Goal: Task Accomplishment & Management: Use online tool/utility

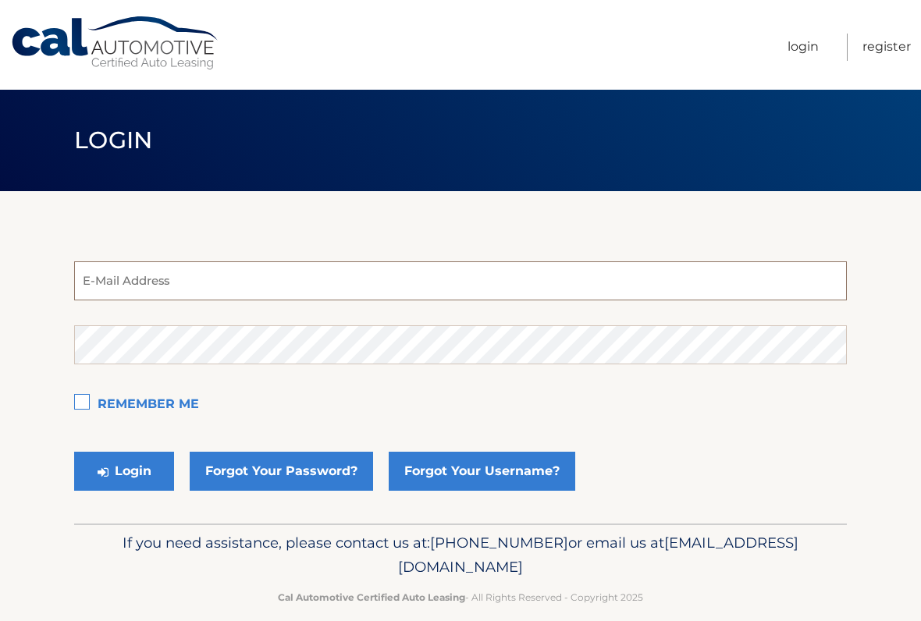
type input "Jmpluto48@gmail.com"
click at [124, 472] on button "Login" at bounding box center [124, 471] width 100 height 39
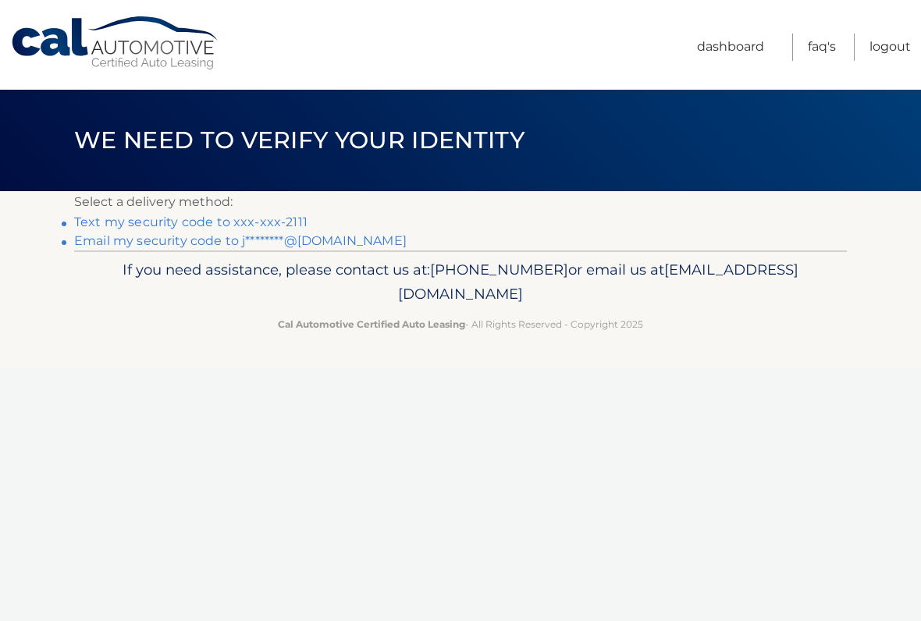
click at [294, 215] on link "Text my security code to xxx-xxx-2111" at bounding box center [190, 222] width 233 height 15
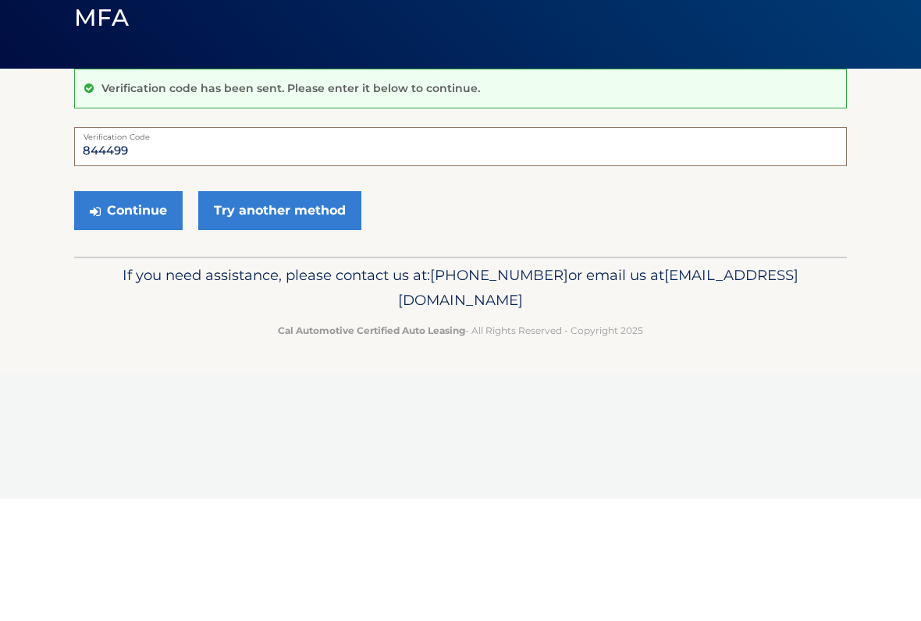
type input "844499"
click at [141, 314] on button "Continue" at bounding box center [128, 333] width 109 height 39
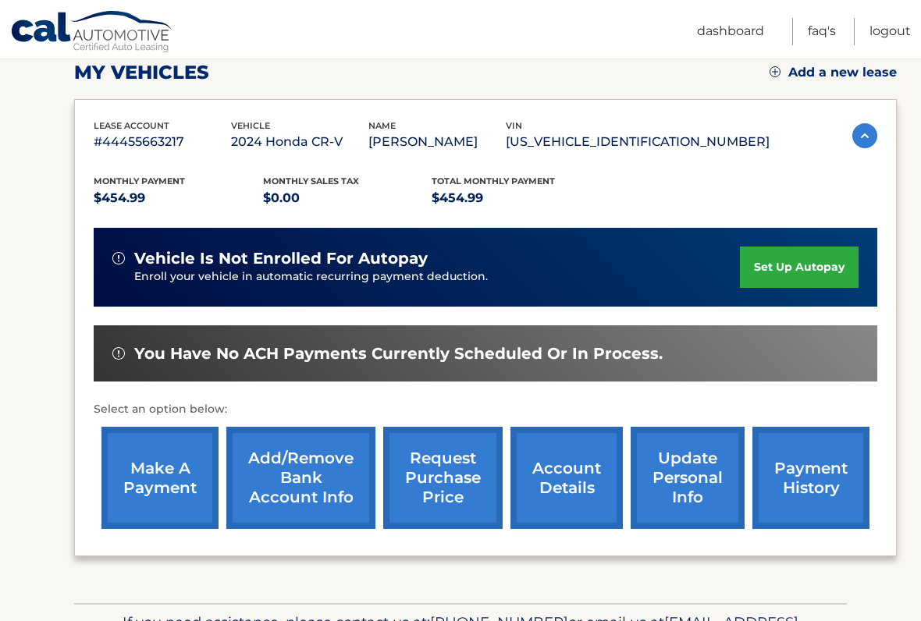
scroll to position [252, 0]
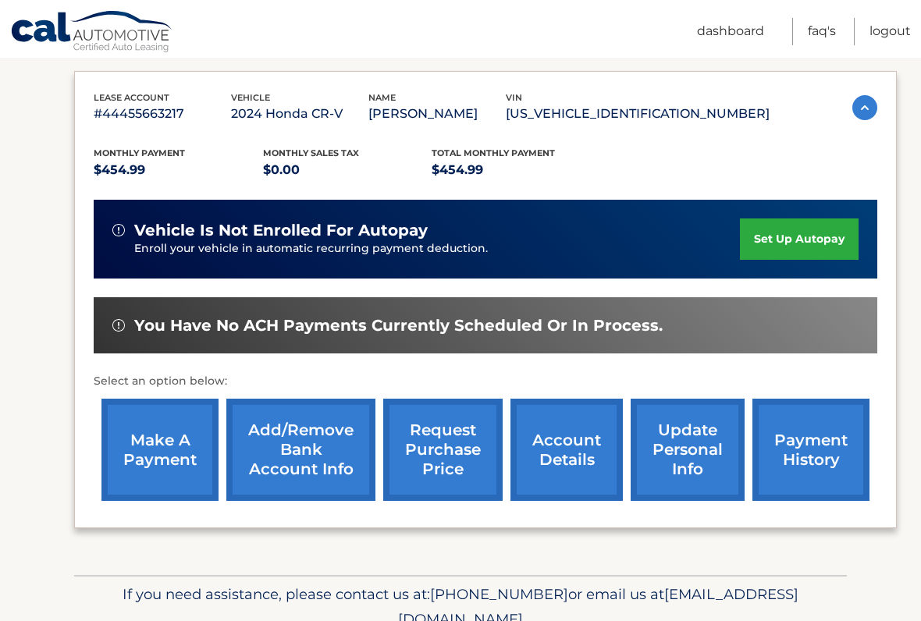
click at [166, 456] on link "make a payment" at bounding box center [159, 450] width 117 height 102
click at [182, 456] on link "make a payment" at bounding box center [159, 450] width 117 height 102
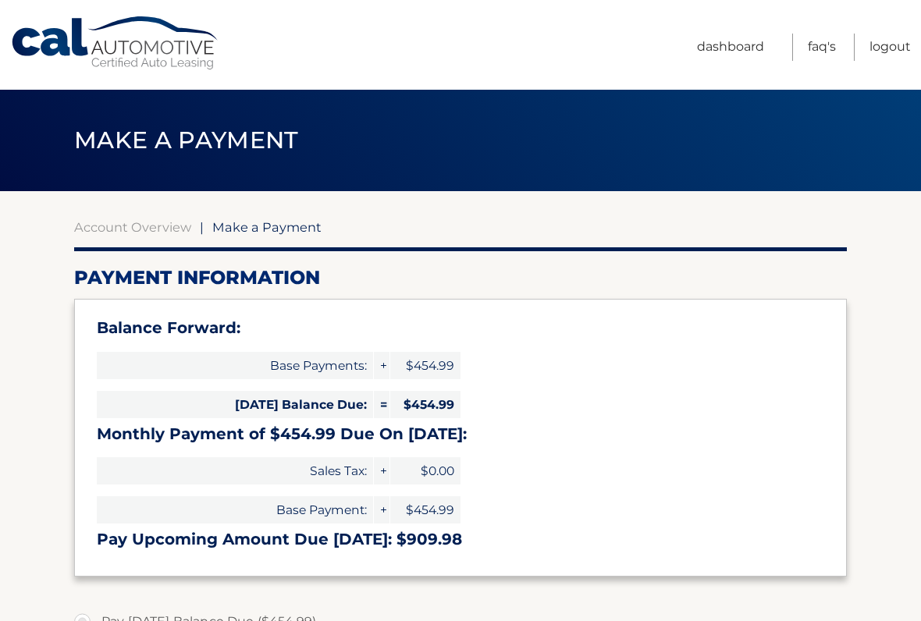
select select "NTY0ODUxMzUtMDQzNy00NmYzLWJmMjYtOTk2YzI3M2E3ZGIw"
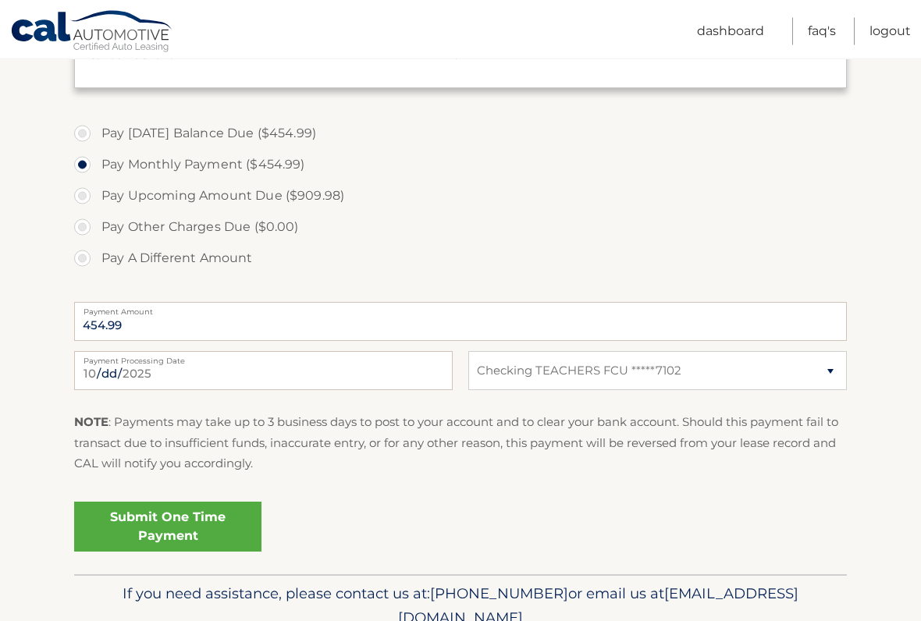
scroll to position [506, 0]
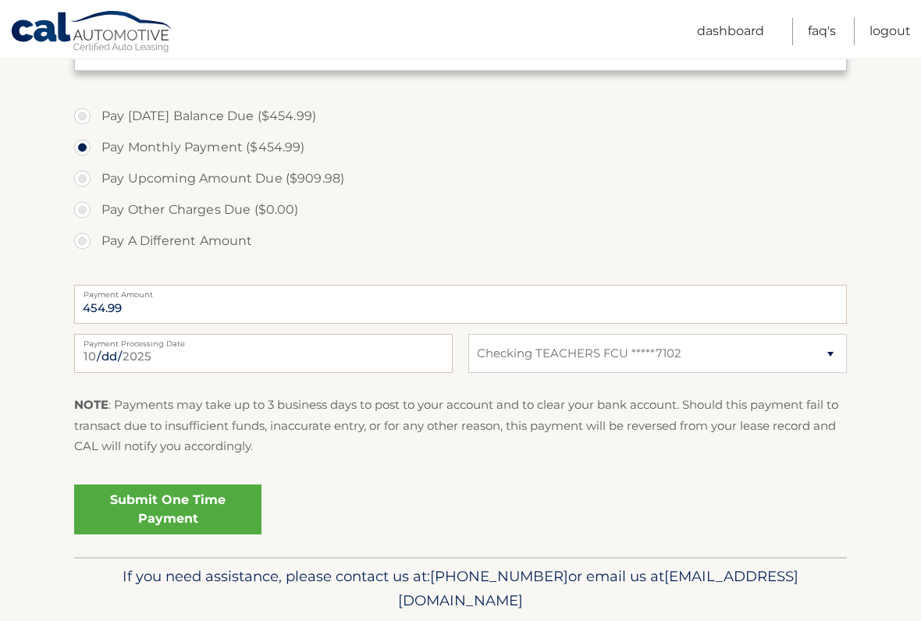
click at [183, 504] on link "Submit One Time Payment" at bounding box center [167, 510] width 187 height 50
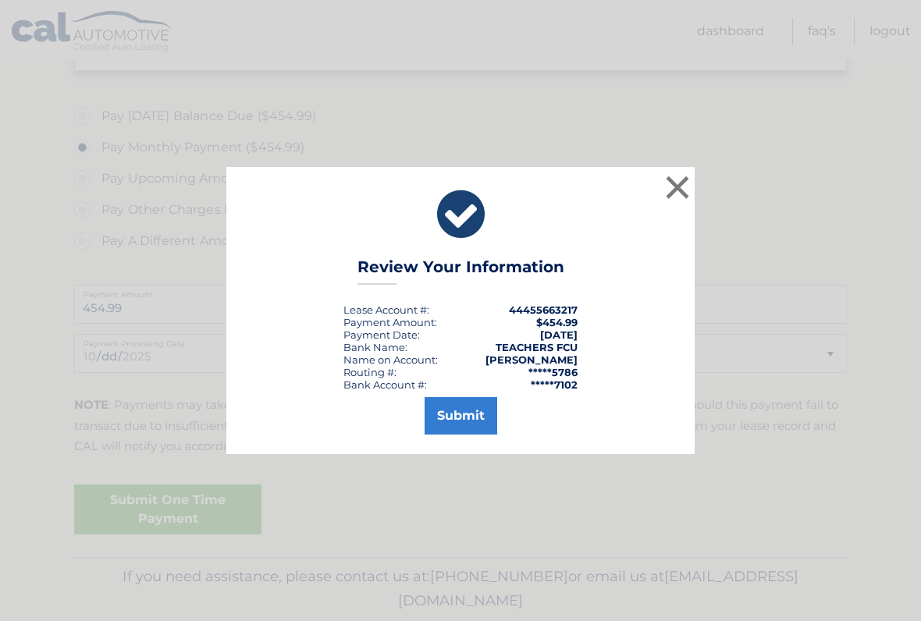
click at [475, 405] on button "Submit" at bounding box center [461, 415] width 73 height 37
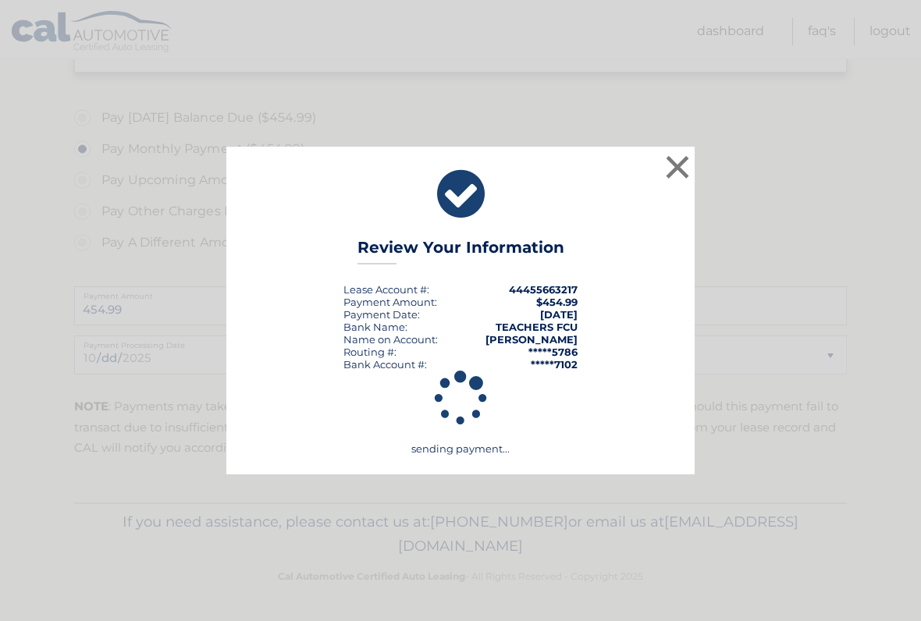
scroll to position [500, 0]
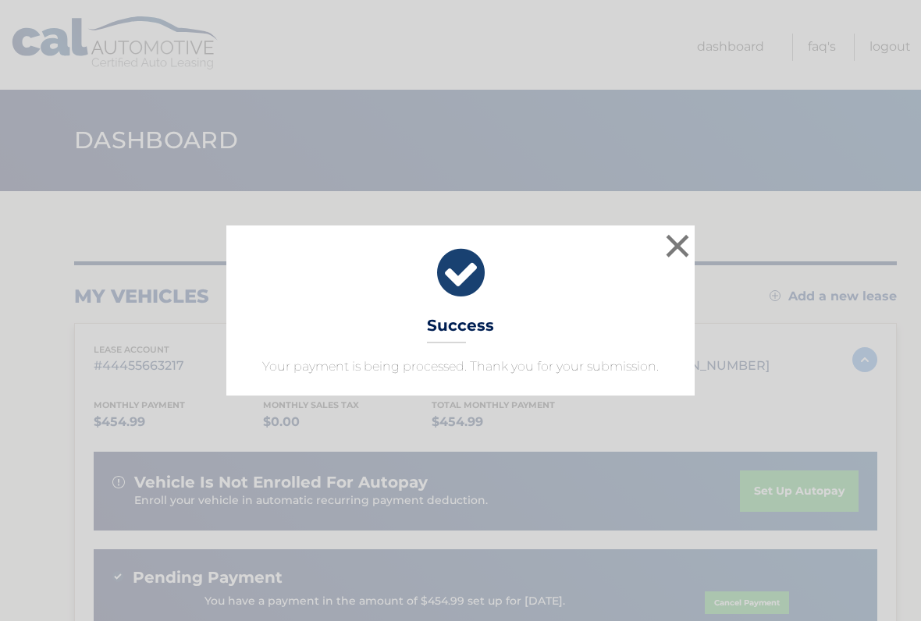
click at [674, 245] on button "×" at bounding box center [677, 245] width 31 height 31
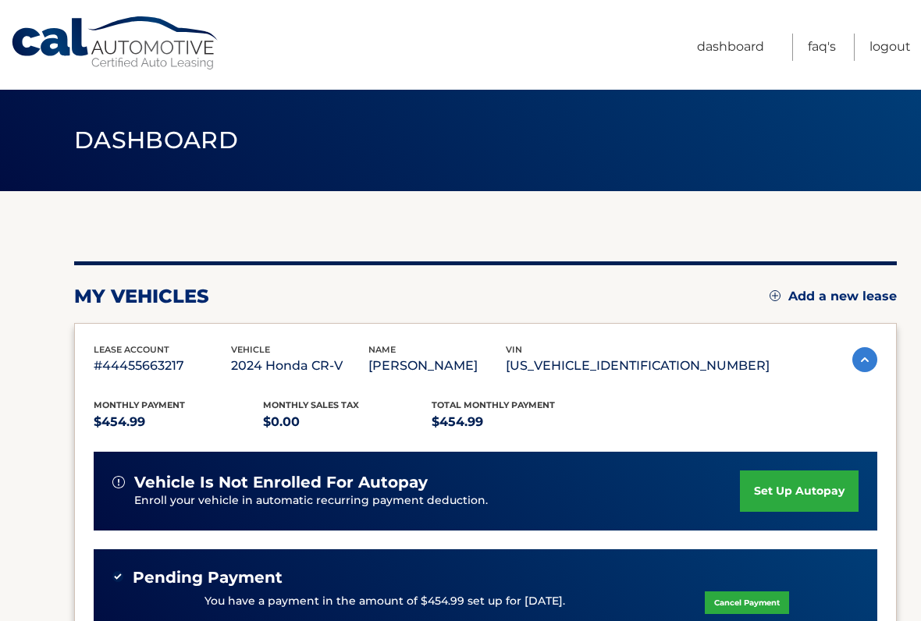
click at [886, 50] on link "Logout" at bounding box center [890, 47] width 41 height 27
